Goal: Information Seeking & Learning: Learn about a topic

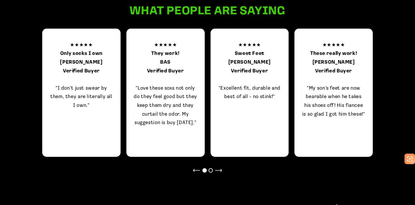
scroll to position [437, 0]
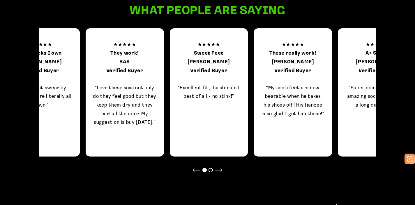
drag, startPoint x: 357, startPoint y: 84, endPoint x: 171, endPoint y: 84, distance: 186.2
click at [261, 84] on p "★★★★★ These really work! Terri Verified Buyer "My son’s feet are now bearable w…" at bounding box center [293, 78] width 64 height 77
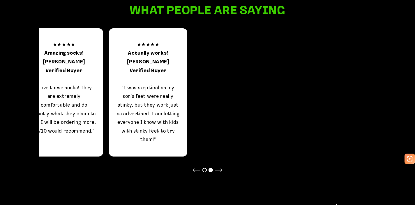
drag, startPoint x: 288, startPoint y: 86, endPoint x: 97, endPoint y: 74, distance: 190.6
click at [97, 74] on div "★★★★★ Amazing socks! Matthew R. Verified Buyer "Love these socks! They are extr…" at bounding box center [64, 92] width 78 height 128
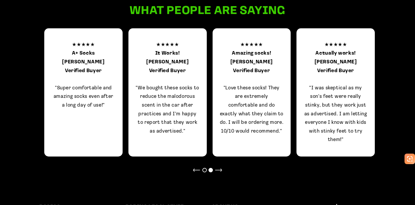
drag, startPoint x: 100, startPoint y: 74, endPoint x: 283, endPoint y: 98, distance: 184.8
click at [115, 104] on p "★★★★★ A+ Socks Hugo L. Verified Buyer "Super comfortable and amazing socks even…" at bounding box center [84, 74] width 64 height 69
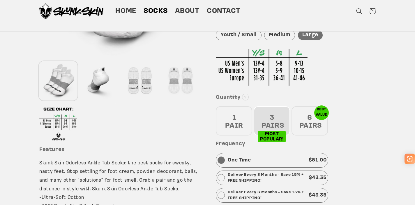
scroll to position [0, 0]
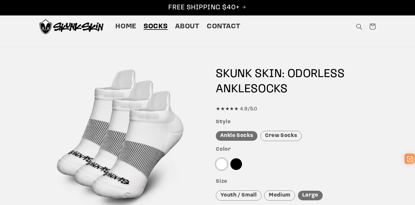
click at [253, 104] on div "SKUNK SKIN: ODORLESS ANKLE SOCKS ★★★★★ 4.9/5.0" at bounding box center [296, 89] width 160 height 47
click at [238, 110] on div "★★★★★ 4.9/5.0" at bounding box center [296, 109] width 160 height 9
drag, startPoint x: 237, startPoint y: 108, endPoint x: 251, endPoint y: 110, distance: 13.5
click at [237, 109] on div "★★★★★ 4.9/5.0" at bounding box center [296, 109] width 160 height 9
click at [135, 29] on span "Home" at bounding box center [125, 26] width 21 height 9
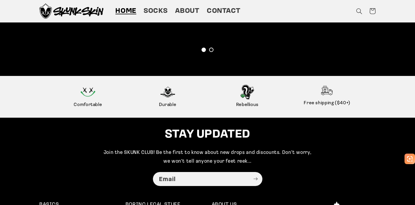
scroll to position [1373, 0]
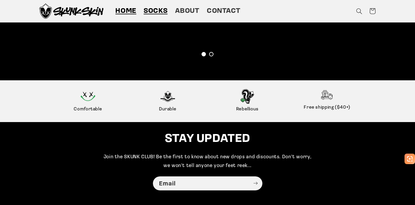
click at [154, 15] on span "Socks" at bounding box center [156, 11] width 24 height 9
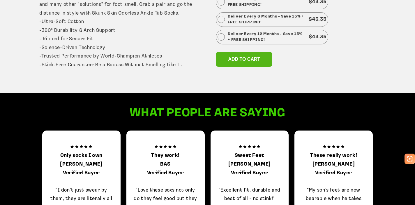
scroll to position [366, 0]
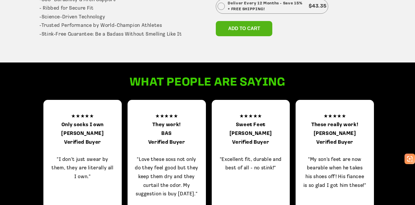
click at [176, 116] on p "★★★★★ They work! BAS Verified Buyer "Love these soxs not only do they feel good…" at bounding box center [167, 155] width 64 height 86
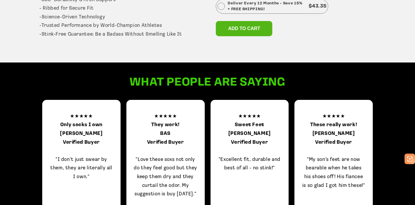
click at [177, 116] on p "★★★★★ They work! BAS Verified Buyer "Love these soxs not only do they feel good…" at bounding box center [166, 155] width 64 height 86
click at [177, 117] on p "★★★★★ They work! BAS Verified Buyer "Love these soxs not only do they feel good…" at bounding box center [166, 155] width 64 height 86
click at [176, 117] on p "★★★★★ They work! BAS Verified Buyer "Love these soxs not only do they feel good…" at bounding box center [166, 155] width 64 height 86
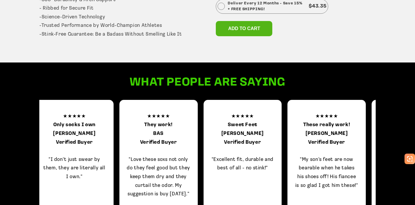
drag, startPoint x: 176, startPoint y: 117, endPoint x: 166, endPoint y: 117, distance: 9.6
click at [165, 118] on p "★★★★★ They work! BAS Verified Buyer "Love these soxs not only do they feel good…" at bounding box center [159, 155] width 64 height 86
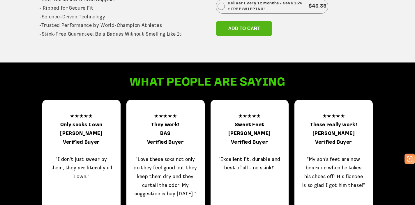
click at [167, 117] on p "★★★★★ They work! BAS Verified Buyer "Love these soxs not only do they feel good…" at bounding box center [166, 155] width 64 height 86
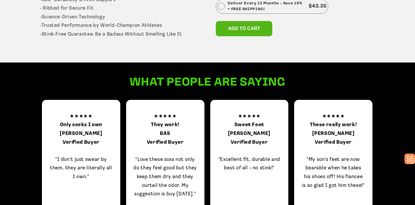
click at [167, 117] on p "★★★★★ They work! BAS Verified Buyer "Love these soxs not only do they feel good…" at bounding box center [165, 155] width 64 height 86
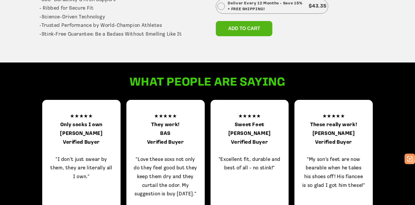
click at [167, 116] on p "★★★★★ They work! BAS Verified Buyer "Love these soxs not only do they feel good…" at bounding box center [166, 155] width 64 height 86
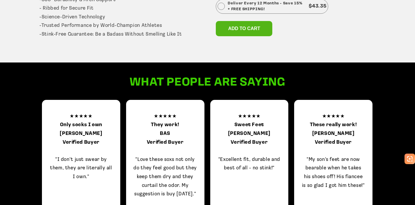
click at [167, 117] on p "★★★★★ They work! BAS Verified Buyer "Love these soxs not only do they feel good…" at bounding box center [165, 155] width 64 height 86
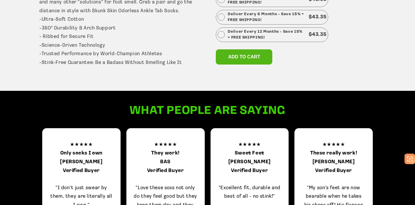
scroll to position [338, 0]
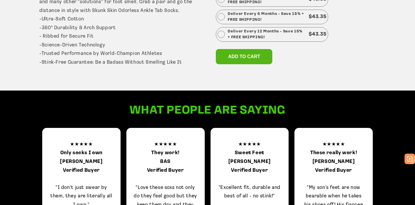
click at [169, 142] on p "★★★★★ They work! BAS Verified Buyer "Love these soxs not only do they feel good…" at bounding box center [166, 183] width 64 height 86
click at [168, 143] on p "★★★★★ They work! BAS Verified Buyer "Love these soxs not only do they feel good…" at bounding box center [166, 183] width 64 height 86
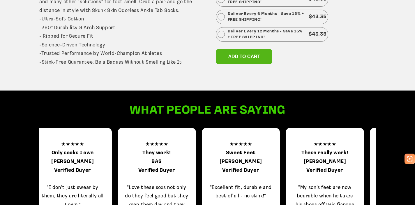
drag, startPoint x: 166, startPoint y: 145, endPoint x: 158, endPoint y: 145, distance: 8.2
click at [159, 146] on p "★★★★★ They work! BAS Verified Buyer "Love these soxs not only do they feel good…" at bounding box center [157, 183] width 64 height 86
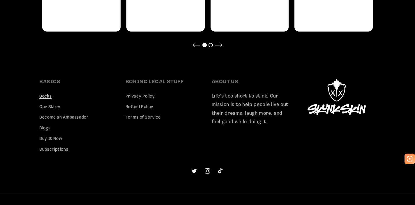
scroll to position [563, 0]
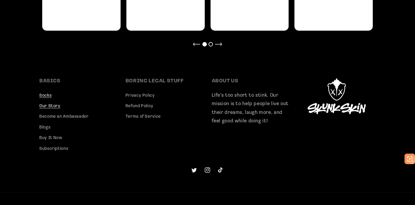
click at [57, 109] on link "Our Story" at bounding box center [49, 106] width 21 height 10
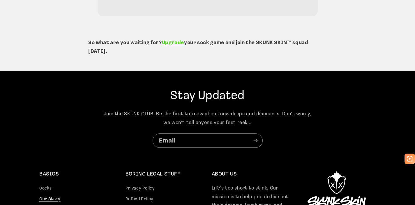
scroll to position [1511, 0]
